Goal: Task Accomplishment & Management: Manage account settings

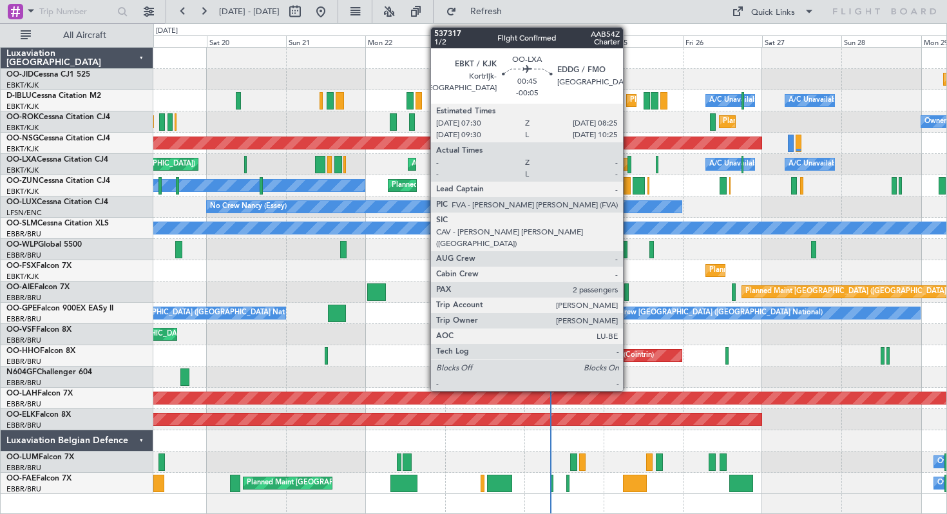
click at [629, 160] on div at bounding box center [629, 164] width 3 height 17
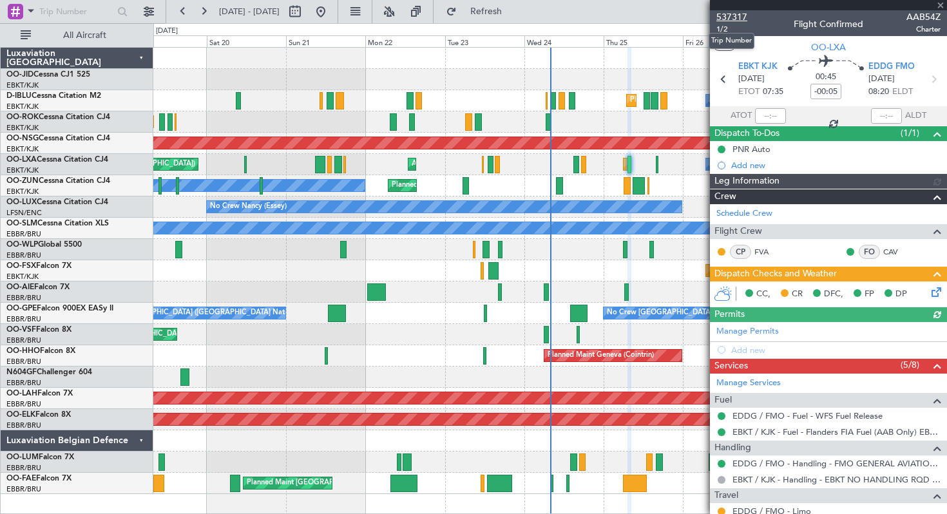
click at [737, 15] on span "537317" at bounding box center [732, 17] width 31 height 14
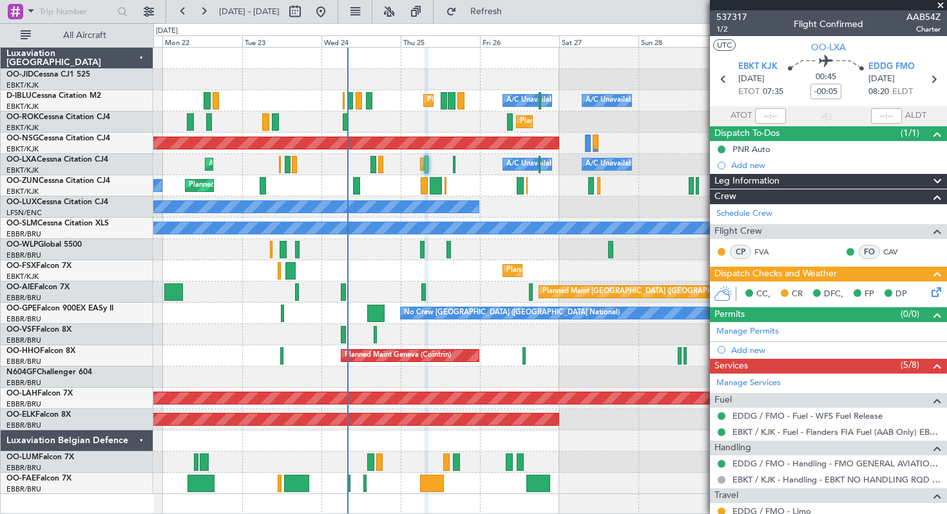
click at [409, 253] on div "Planned Maint Milan (Linate)" at bounding box center [549, 249] width 793 height 21
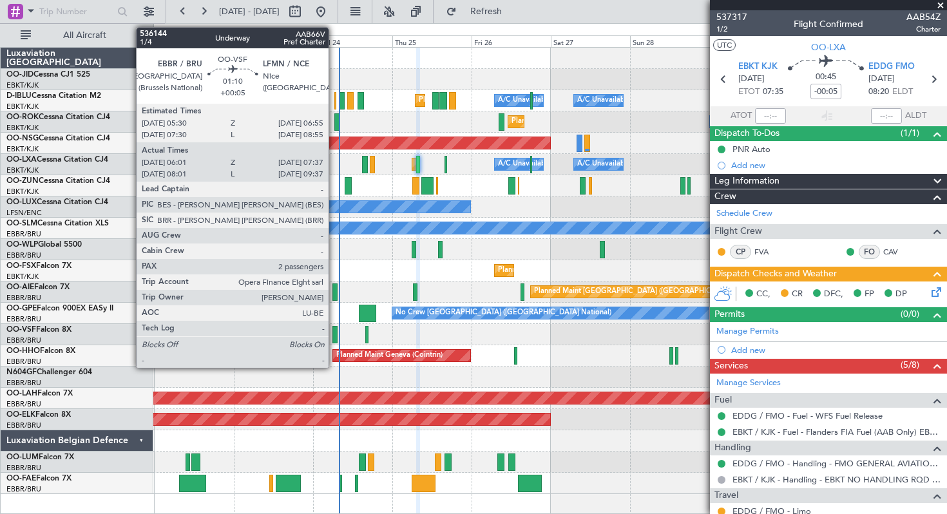
click at [335, 332] on div at bounding box center [335, 334] width 6 height 17
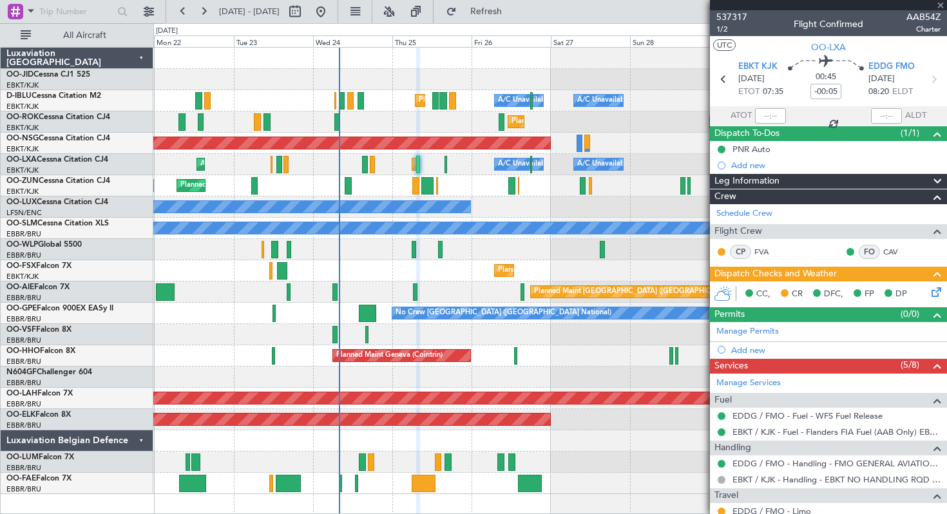
type input "+00:05"
type input "06:11"
type input "07:32"
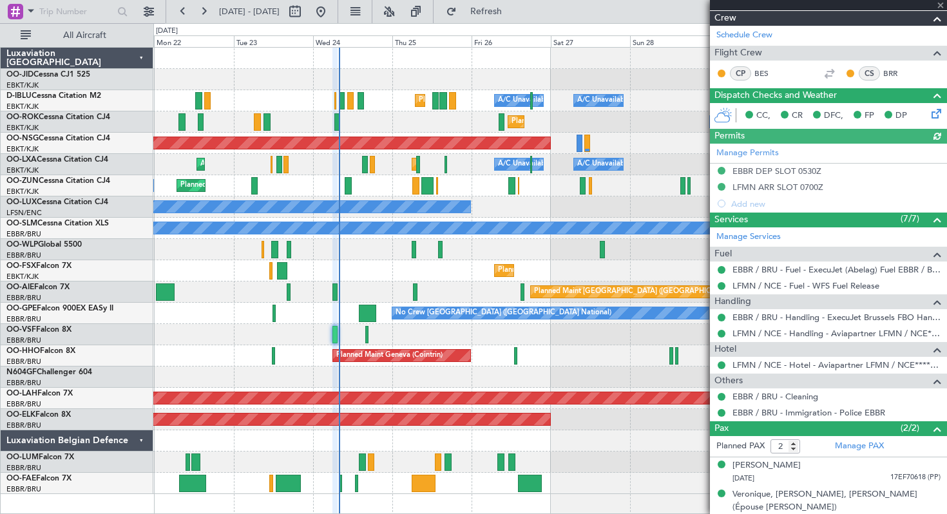
scroll to position [192, 0]
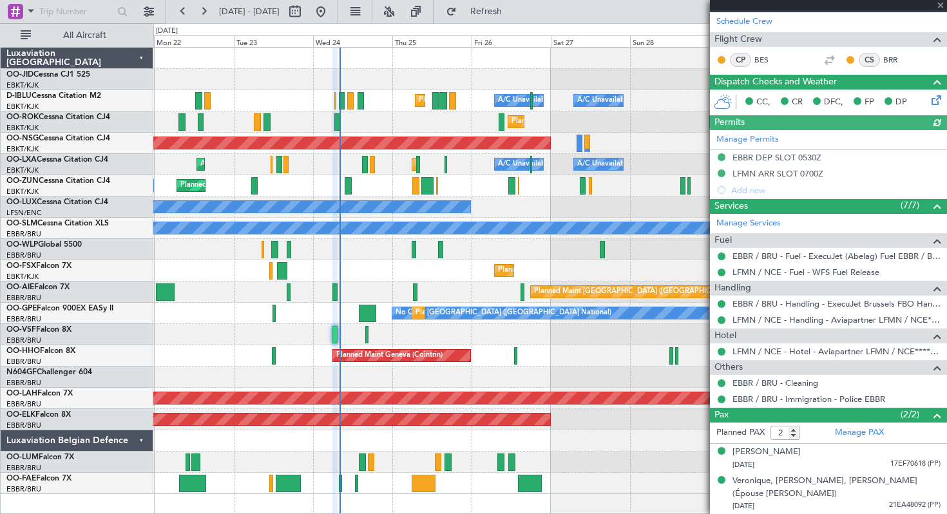
click at [944, 6] on div at bounding box center [828, 5] width 237 height 10
click at [941, 8] on div at bounding box center [828, 5] width 237 height 10
click at [941, 5] on span at bounding box center [940, 6] width 13 height 12
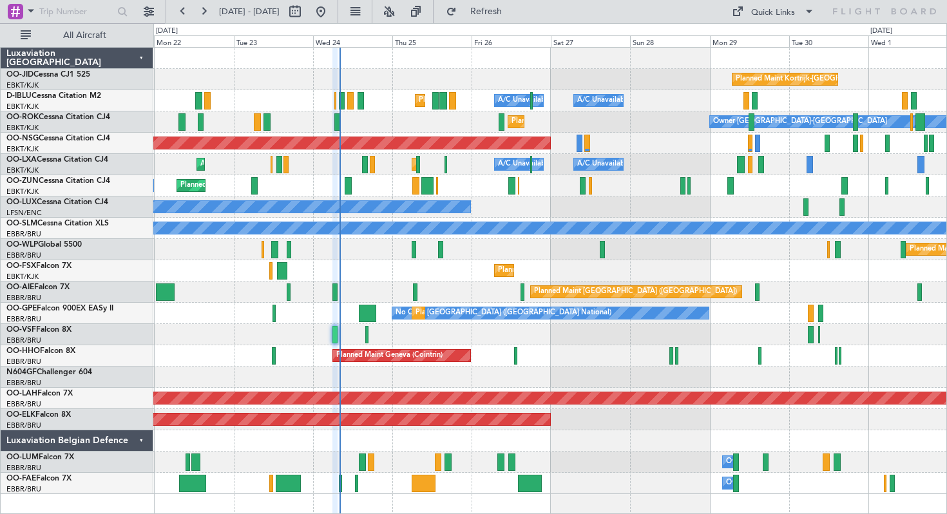
type input "0"
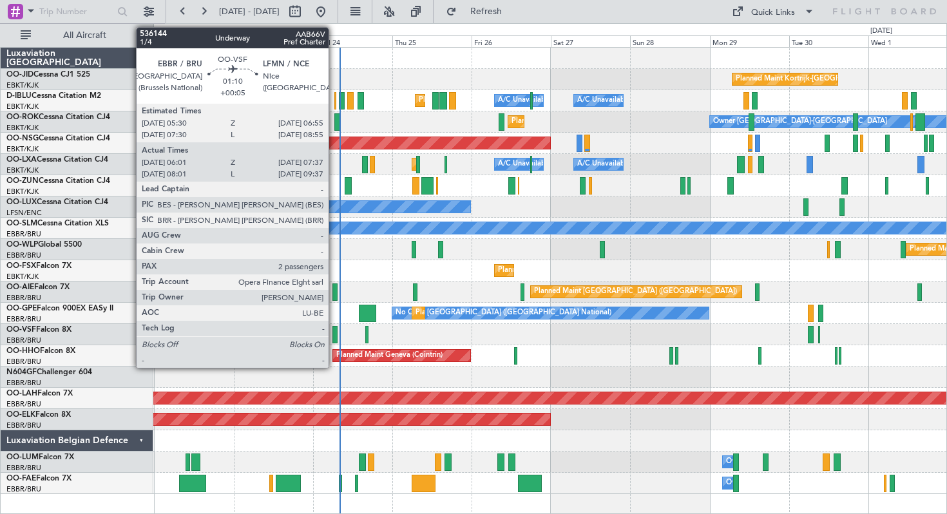
click at [334, 334] on div at bounding box center [335, 334] width 6 height 17
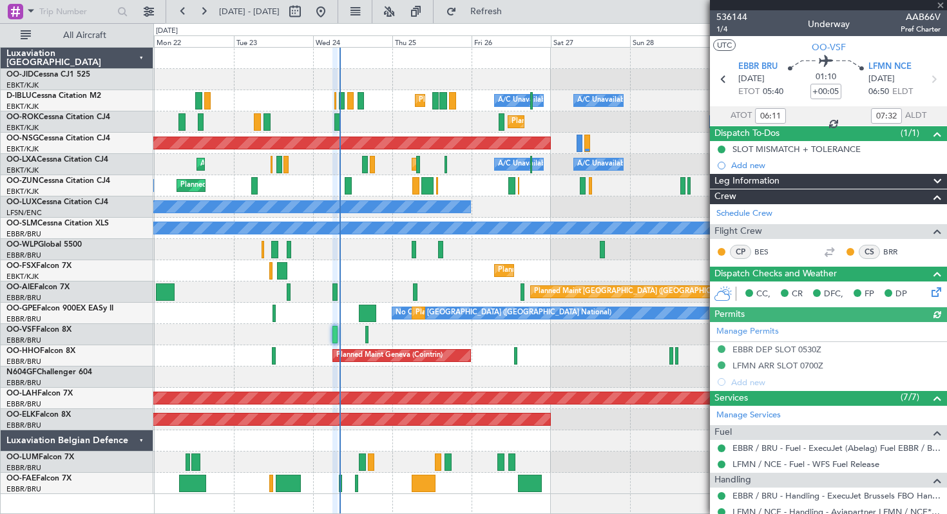
scroll to position [192, 0]
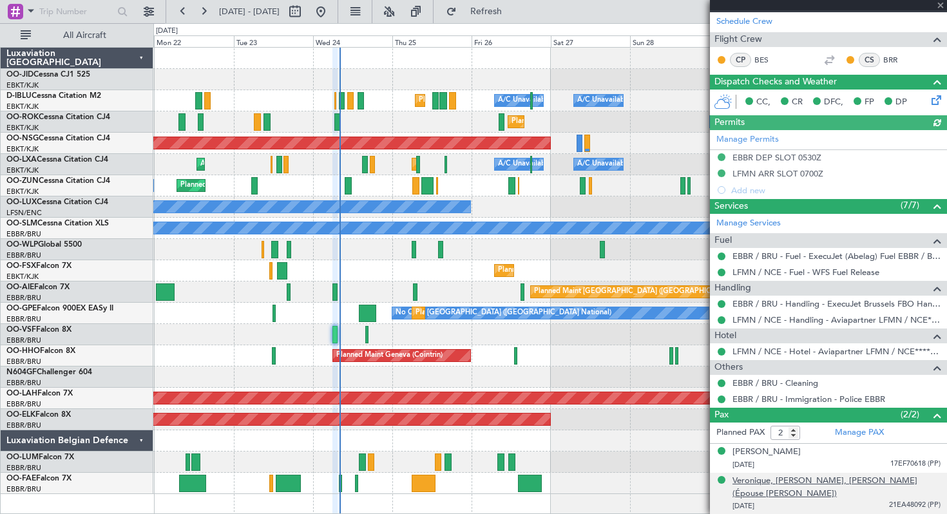
click at [790, 481] on div "Veronique, [PERSON_NAME], [PERSON_NAME] (Épouse [PERSON_NAME])" at bounding box center [837, 487] width 208 height 25
